Goal: Find specific page/section: Find specific page/section

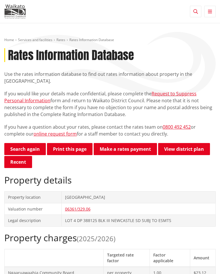
click at [199, 9] on button "Toggle search" at bounding box center [195, 11] width 11 height 11
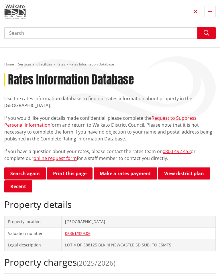
click at [147, 34] on input "Search" at bounding box center [110, 32] width 212 height 11
type input "[STREET_ADDRESS][PERSON_NAME]"
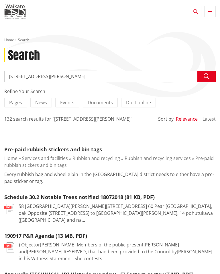
click at [138, 104] on span "Do it online" at bounding box center [138, 102] width 25 height 6
click at [0, 0] on input "Do it online" at bounding box center [0, 0] width 0 height 0
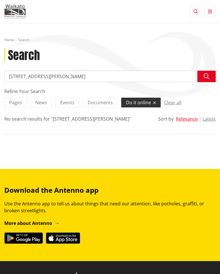
click at [175, 103] on button "Clear all" at bounding box center [172, 102] width 17 height 9
